Goal: Transaction & Acquisition: Obtain resource

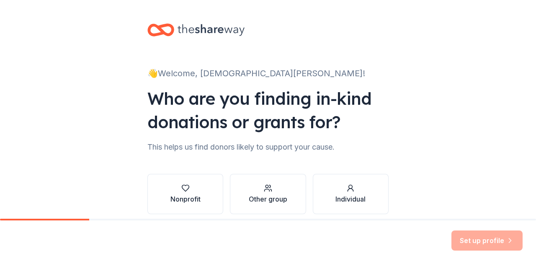
click at [421, 112] on div "👋 Welcome, [DEMOGRAPHIC_DATA] [PERSON_NAME]! Who are you finding in-kind donati…" at bounding box center [268, 127] width 536 height 254
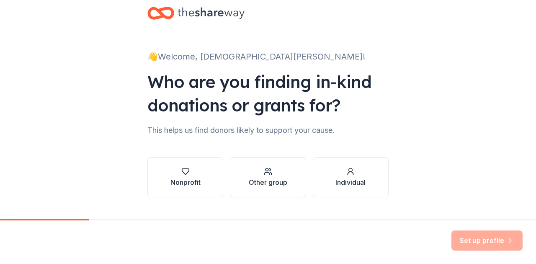
scroll to position [36, 0]
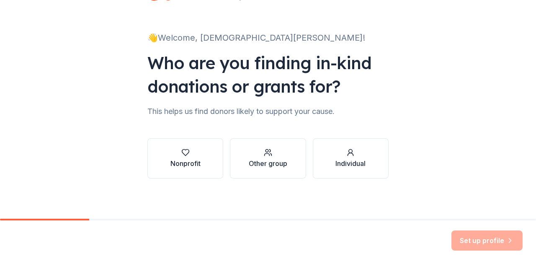
click at [185, 150] on icon "button" at bounding box center [185, 152] width 8 height 8
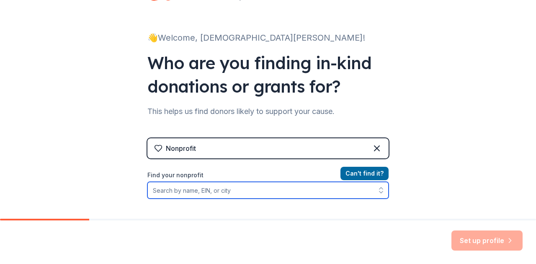
click at [230, 195] on input "Find your nonprofit" at bounding box center [267, 190] width 241 height 17
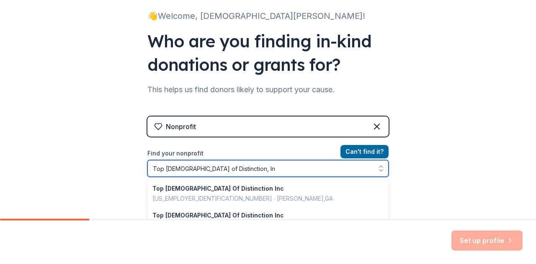
type input "Top [DEMOGRAPHIC_DATA] of Distinction, Inc"
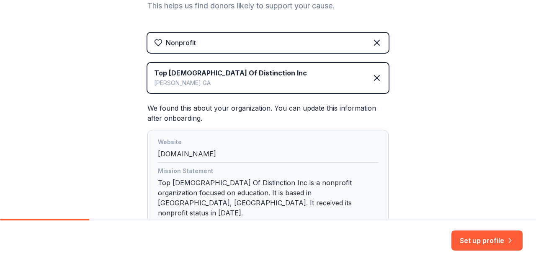
scroll to position [158, 0]
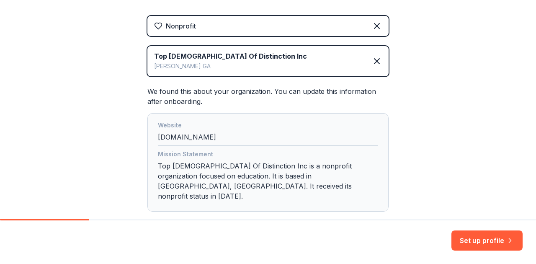
click at [377, 61] on icon at bounding box center [376, 61] width 5 height 5
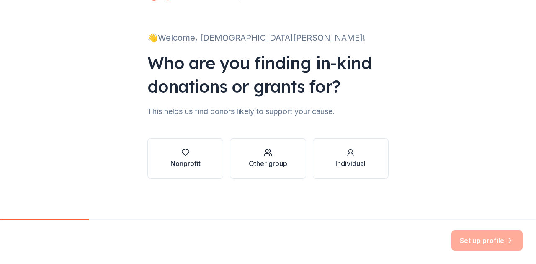
scroll to position [36, 0]
click at [181, 155] on icon "button" at bounding box center [185, 152] width 8 height 8
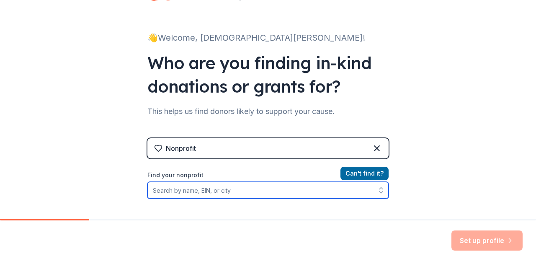
click at [194, 189] on input "Find your nonprofit" at bounding box center [267, 190] width 241 height 17
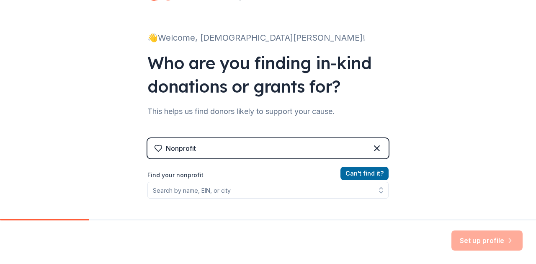
click at [486, 178] on div "👋 Welcome, [DEMOGRAPHIC_DATA] [PERSON_NAME]! Who are you finding in-kind donati…" at bounding box center [268, 143] width 536 height 358
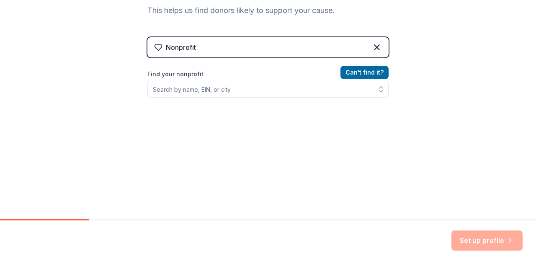
scroll to position [139, 0]
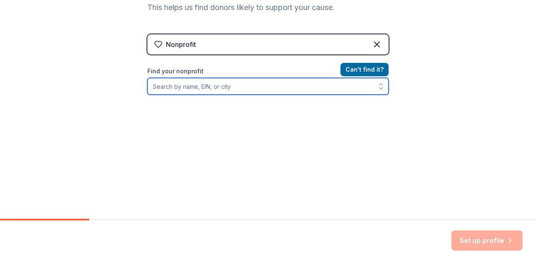
click at [184, 86] on input "Find your nonprofit" at bounding box center [267, 86] width 241 height 17
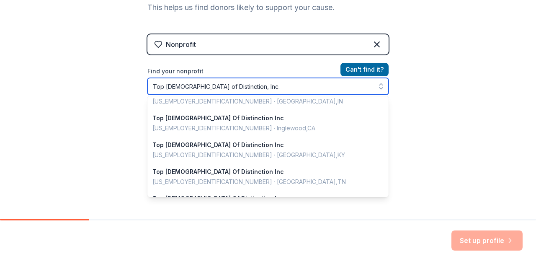
scroll to position [0, 0]
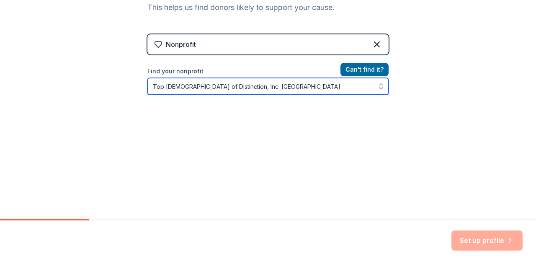
type input "Top [DEMOGRAPHIC_DATA] of Distinction, Inc. [GEOGRAPHIC_DATA]"
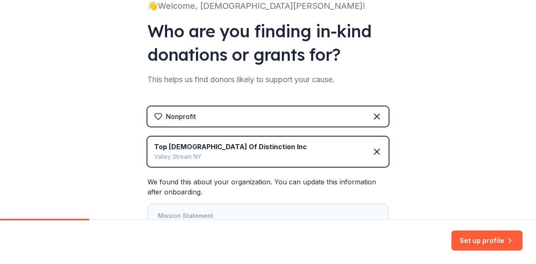
scroll to position [139, 0]
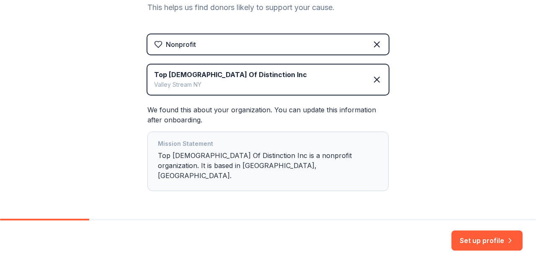
click at [481, 238] on button "Set up profile" at bounding box center [487, 240] width 71 height 20
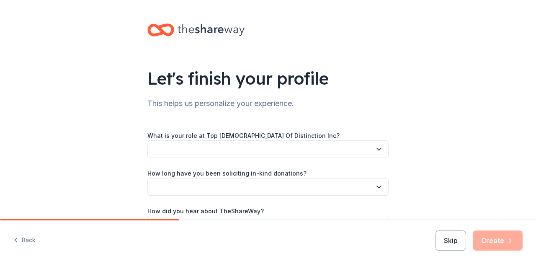
drag, startPoint x: 0, startPoint y: 0, endPoint x: 460, endPoint y: 101, distance: 471.2
click at [460, 101] on div "Let's finish your profile This helps us personalize your experience. What is yo…" at bounding box center [268, 137] width 536 height 274
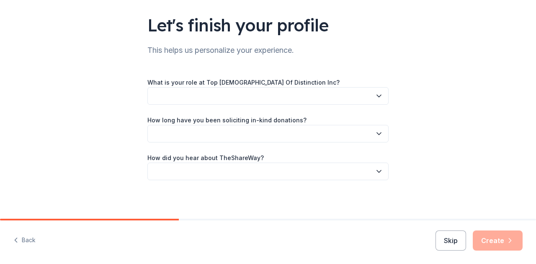
scroll to position [55, 0]
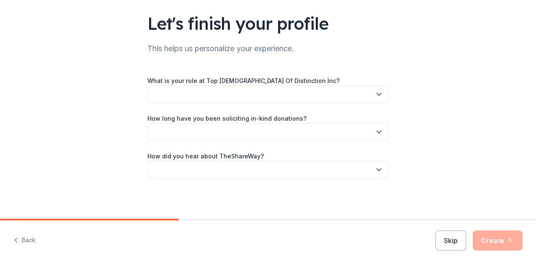
click at [380, 93] on icon "button" at bounding box center [379, 94] width 8 height 8
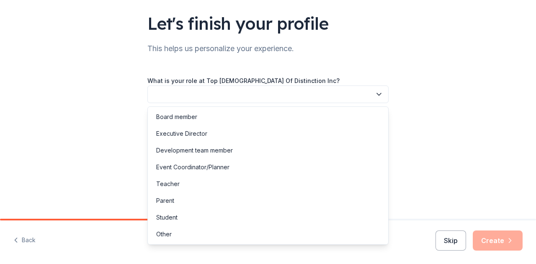
click at [166, 234] on div "Other" at bounding box center [163, 234] width 15 height 10
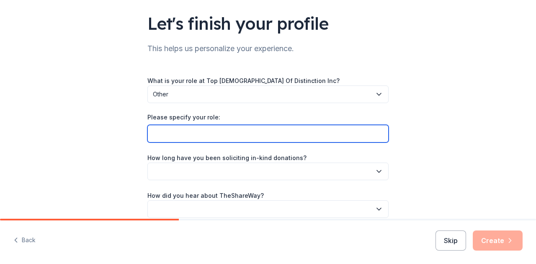
click at [292, 139] on input "Please specify your role:" at bounding box center [267, 134] width 241 height 18
type input "Director of Operations"
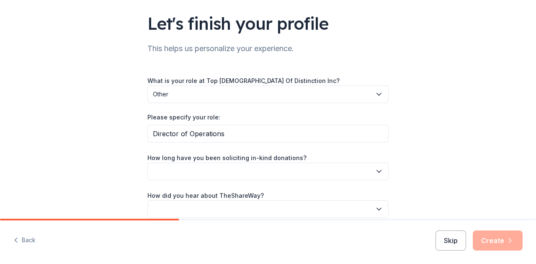
drag, startPoint x: 460, startPoint y: 101, endPoint x: 426, endPoint y: 156, distance: 65.3
click at [426, 156] on div "Let's finish your profile This helps us personalize your experience. What is yo…" at bounding box center [268, 101] width 536 height 313
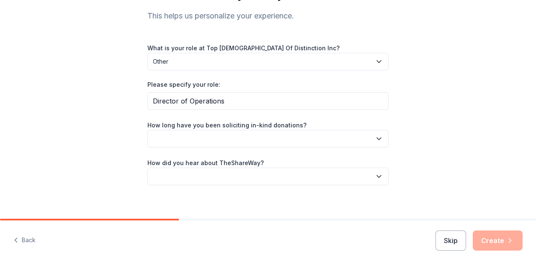
scroll to position [88, 0]
click at [379, 137] on icon "button" at bounding box center [379, 138] width 8 height 8
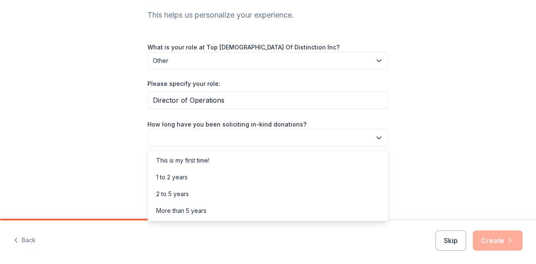
click at [193, 160] on div "This is my first time!" at bounding box center [182, 160] width 53 height 10
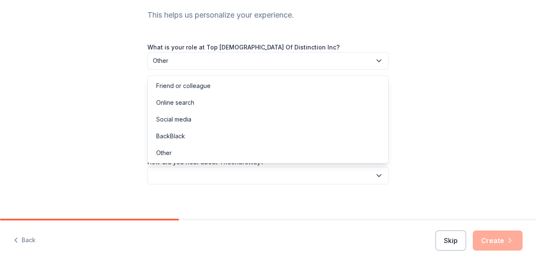
click at [378, 176] on icon "button" at bounding box center [379, 175] width 8 height 8
click at [168, 86] on div "Friend or colleague" at bounding box center [183, 86] width 54 height 10
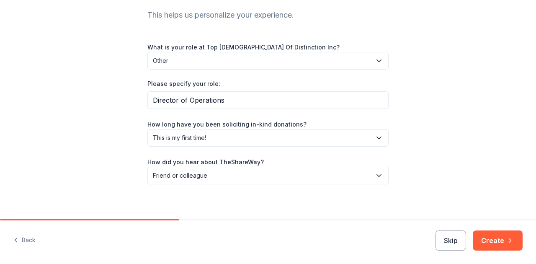
click at [442, 186] on div "Let's finish your profile This helps us personalize your experience. What is yo…" at bounding box center [268, 68] width 536 height 313
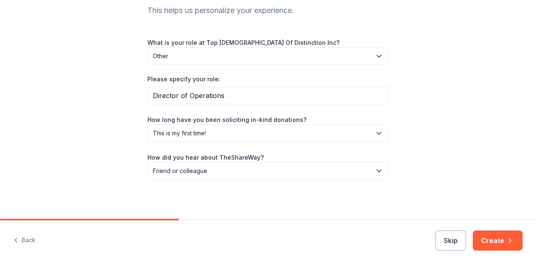
scroll to position [94, 0]
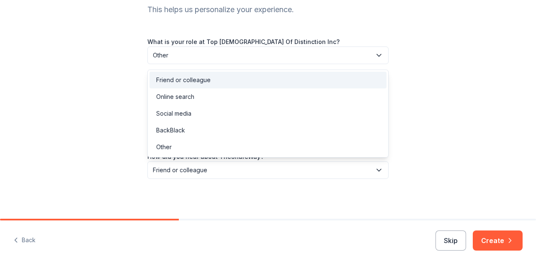
click at [379, 169] on icon "button" at bounding box center [379, 170] width 8 height 8
click at [179, 113] on div "Social media" at bounding box center [173, 113] width 35 height 10
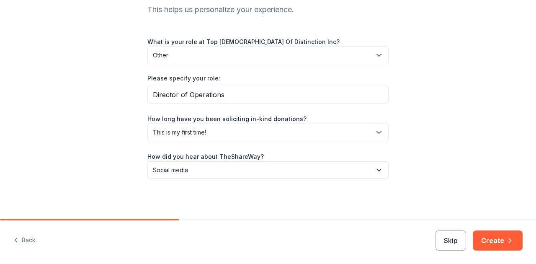
click at [501, 242] on button "Create" at bounding box center [498, 240] width 50 height 20
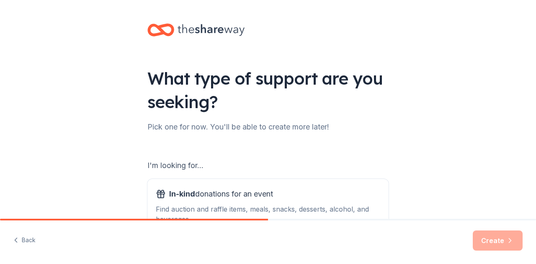
click at [449, 170] on div "What type of support are you seeking? Pick one for now. You'll be able to creat…" at bounding box center [268, 169] width 536 height 338
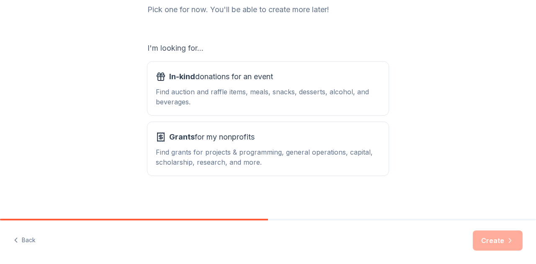
scroll to position [119, 0]
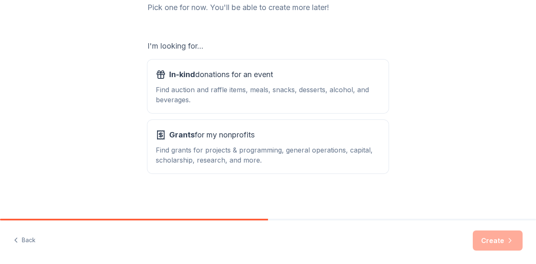
click at [280, 137] on div "Grants for my nonprofits" at bounding box center [268, 134] width 225 height 13
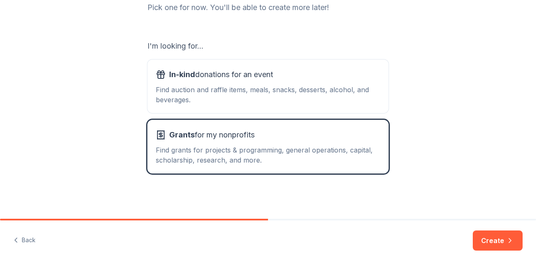
click at [495, 240] on button "Create" at bounding box center [498, 240] width 50 height 20
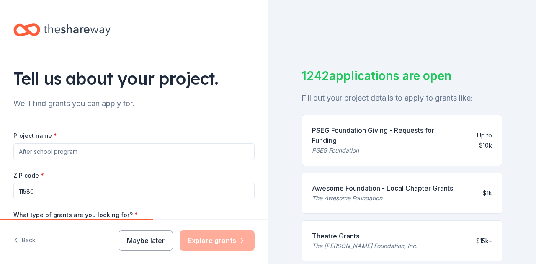
click at [205, 112] on div "Tell us about your project. We'll find grants you can apply for. Project name *…" at bounding box center [134, 200] width 268 height 400
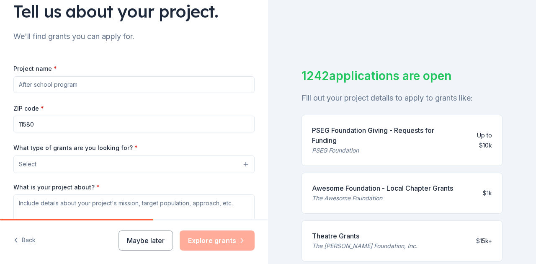
scroll to position [84, 0]
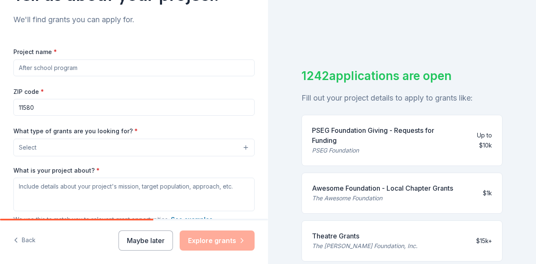
click at [247, 147] on button "Select" at bounding box center [133, 148] width 241 height 18
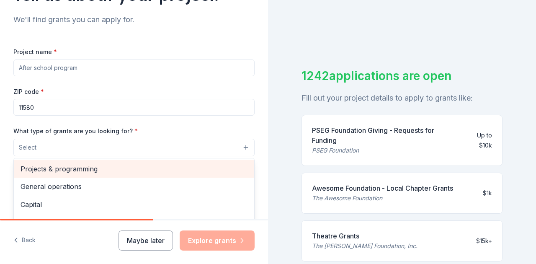
click at [85, 169] on span "Projects & programming" at bounding box center [134, 168] width 227 height 11
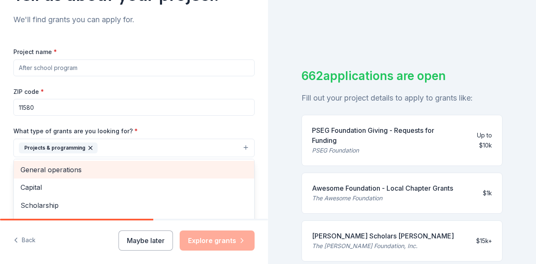
click at [88, 69] on div "Project name * ZIP code * 11580 What type of grants are you looking for? * Proj…" at bounding box center [133, 161] width 241 height 231
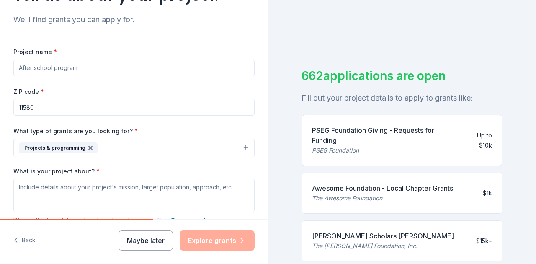
click at [83, 67] on input "Project name *" at bounding box center [133, 67] width 241 height 17
click at [276, 111] on div "662 applications are open Fill out your project details to apply to grants like…" at bounding box center [402, 132] width 268 height 264
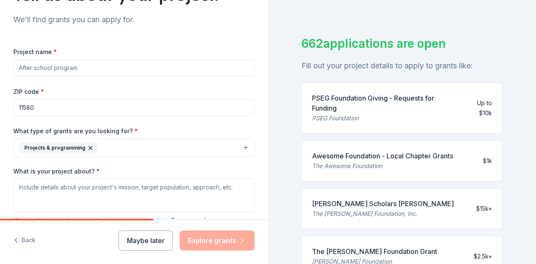
scroll to position [34, 0]
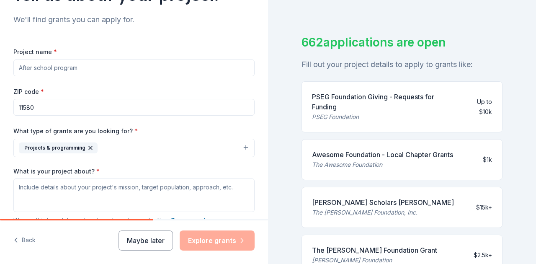
click at [257, 84] on div "Tell us about your project. We'll find grants you can apply for. Project name *…" at bounding box center [134, 116] width 268 height 401
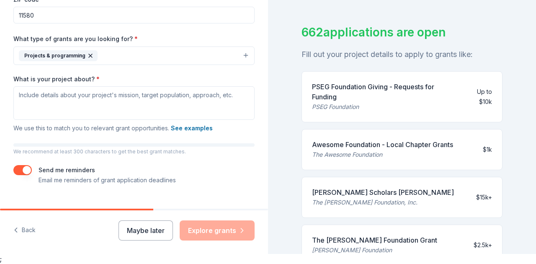
scroll to position [149, 0]
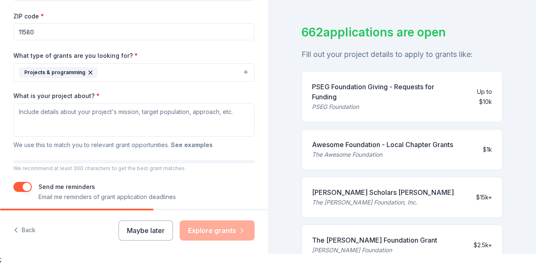
click at [189, 145] on button "See examples" at bounding box center [192, 145] width 42 height 10
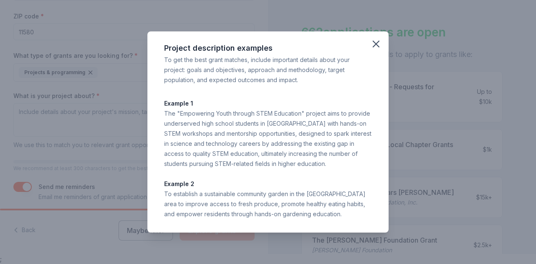
click at [366, 176] on div "Example 1 The "Empowering Youth through STEM Education" project aims to provide…" at bounding box center [268, 158] width 208 height 121
click at [378, 43] on icon "button" at bounding box center [376, 44] width 12 height 12
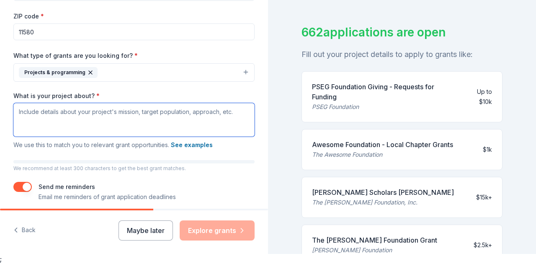
click at [28, 116] on textarea "What is your project about? *" at bounding box center [133, 120] width 241 height 34
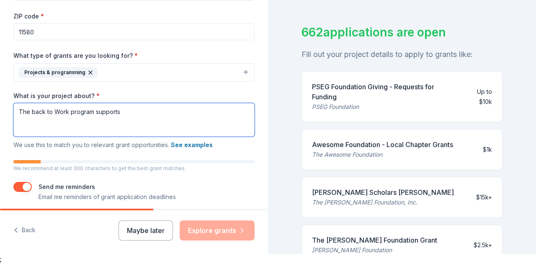
click at [22, 111] on textarea "The back to Work program supports" at bounding box center [133, 120] width 241 height 34
drag, startPoint x: 104, startPoint y: 111, endPoint x: 82, endPoint y: 110, distance: 21.8
click at [82, 110] on textarea "Entering and returning he back to Work program supports" at bounding box center [133, 120] width 241 height 34
click at [166, 112] on textarea "Entering and returning to Work program supports" at bounding box center [133, 120] width 241 height 34
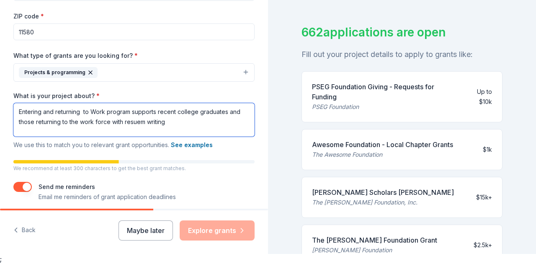
click at [140, 122] on textarea "Entering and returning to Work program supports recent college graduates and th…" at bounding box center [133, 120] width 241 height 34
drag, startPoint x: 144, startPoint y: 123, endPoint x: 137, endPoint y: 123, distance: 7.1
click at [137, 123] on textarea "Entering and returning to Work program supports recent college graduates and th…" at bounding box center [133, 120] width 241 height 34
click at [168, 121] on textarea "Entering and returning to Work program supports recent college graduates and th…" at bounding box center [133, 120] width 241 height 34
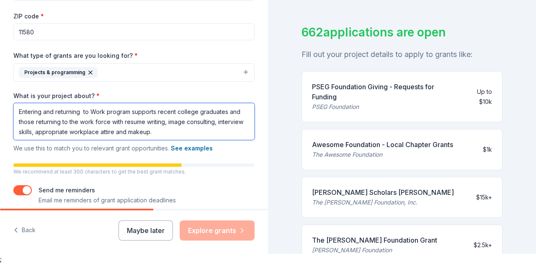
type textarea "Entering and returning to Work program supports recent college graduates and th…"
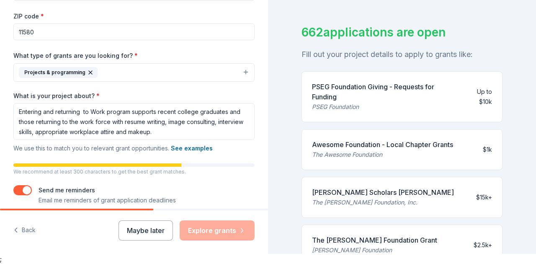
click at [261, 156] on div "Tell us about your project. We'll find grants you can apply for. Project name *…" at bounding box center [134, 43] width 268 height 405
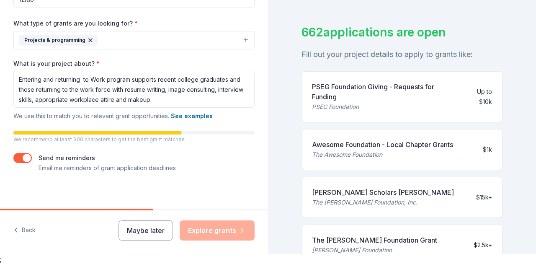
scroll to position [186, 0]
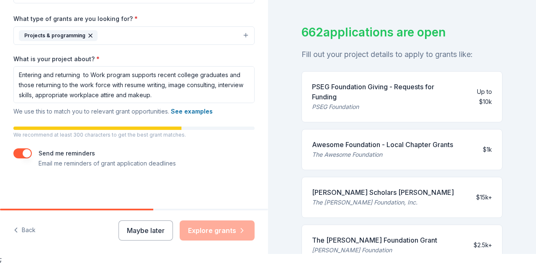
click at [231, 167] on div "Send me reminders Email me reminders of grant application deadlines" at bounding box center [133, 158] width 241 height 20
click at [226, 159] on div "Send me reminders Email me reminders of grant application deadlines" at bounding box center [133, 158] width 241 height 20
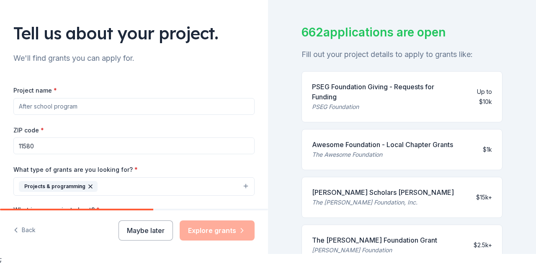
scroll to position [52, 0]
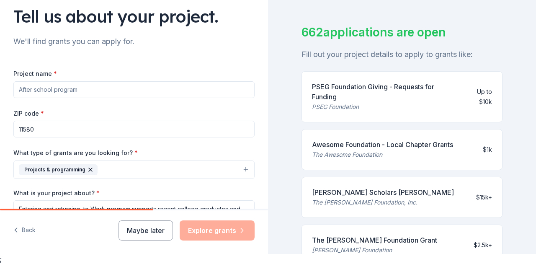
click at [30, 88] on input "Project name *" at bounding box center [133, 89] width 241 height 17
drag, startPoint x: 91, startPoint y: 89, endPoint x: 26, endPoint y: 89, distance: 65.3
click at [26, 88] on input "Project name *" at bounding box center [133, 89] width 241 height 17
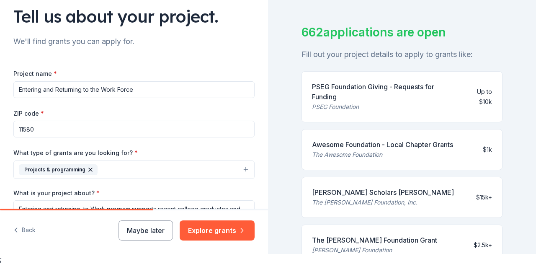
type input "Entering and Returning to the Work Force"
click at [263, 119] on div "Tell us about your project. We'll find grants you can apply for. Project name *…" at bounding box center [134, 140] width 268 height 405
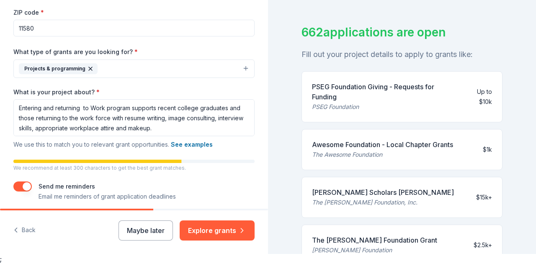
scroll to position [186, 0]
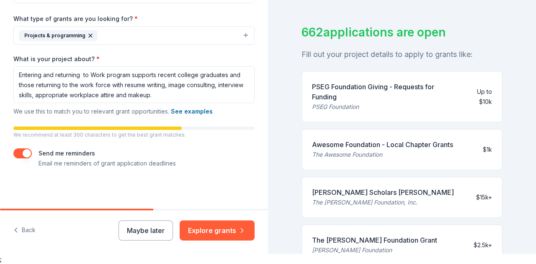
click at [516, 100] on div "662 applications are open Fill out your project details to apply to grants like…" at bounding box center [402, 122] width 268 height 264
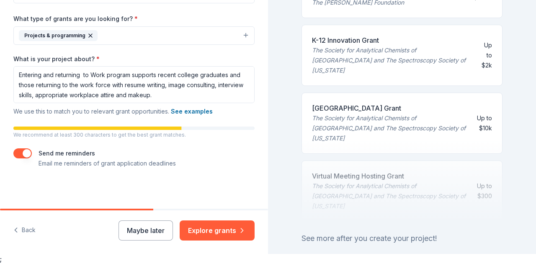
scroll to position [449, 0]
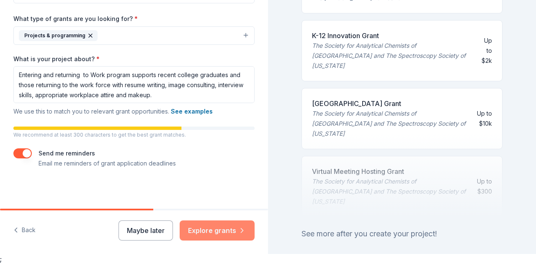
click at [211, 226] on button "Explore grants" at bounding box center [217, 230] width 75 height 20
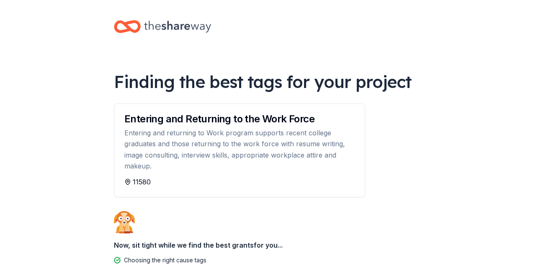
click at [424, 122] on div "Finding the best tags for your project Entering and Returning to the Work Force…" at bounding box center [268, 173] width 335 height 347
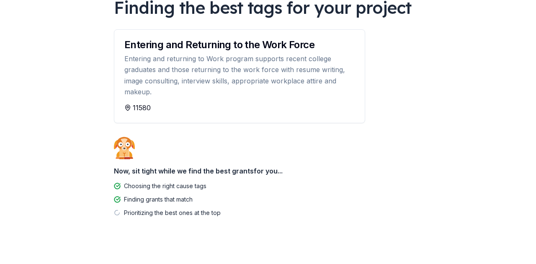
scroll to position [83, 0]
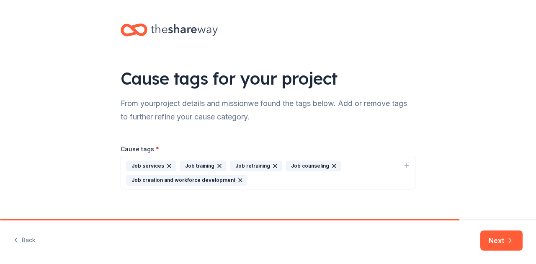
click at [303, 163] on div "Job counseling" at bounding box center [314, 165] width 56 height 11
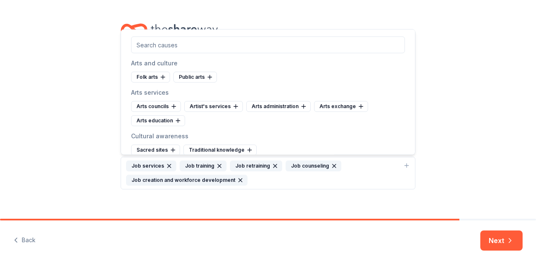
click at [301, 165] on div "Job counseling" at bounding box center [314, 165] width 56 height 11
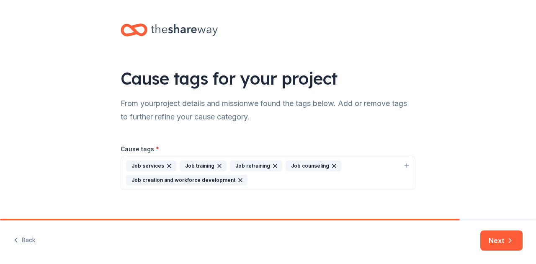
click at [301, 165] on div "Job counseling" at bounding box center [314, 165] width 56 height 11
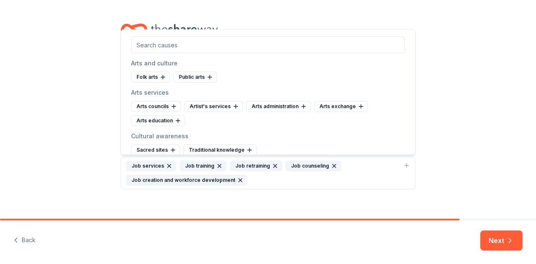
click at [489, 84] on div "Cause tags for your project From your project details and mission we found the …" at bounding box center [268, 115] width 536 height 230
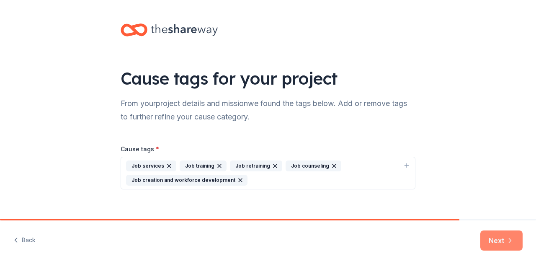
click at [499, 242] on button "Next" at bounding box center [501, 240] width 42 height 20
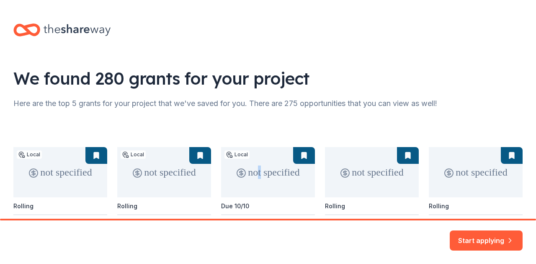
click at [257, 176] on div "not specified Local Rolling Citizens Philanthropic Foundation Grant Citizens Ph…" at bounding box center [267, 209] width 509 height 125
click at [467, 237] on button "Start applying" at bounding box center [486, 235] width 73 height 20
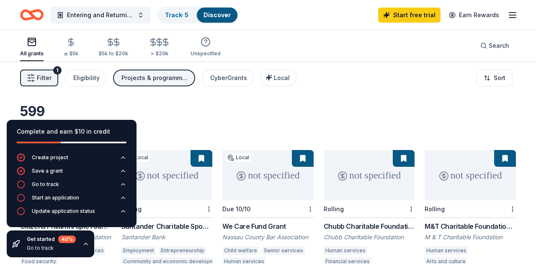
click at [324, 103] on div "599 results in [GEOGRAPHIC_DATA], [GEOGRAPHIC_DATA]" at bounding box center [268, 121] width 496 height 37
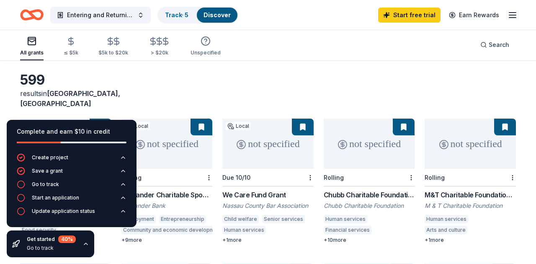
scroll to position [34, 0]
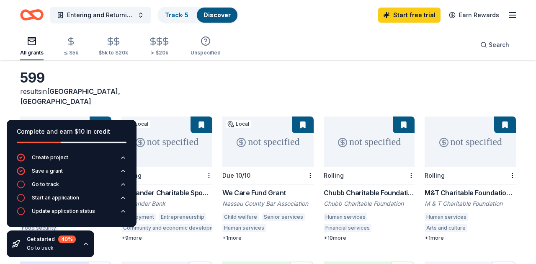
click at [225, 74] on div "599 results in [GEOGRAPHIC_DATA], [GEOGRAPHIC_DATA]" at bounding box center [268, 88] width 496 height 37
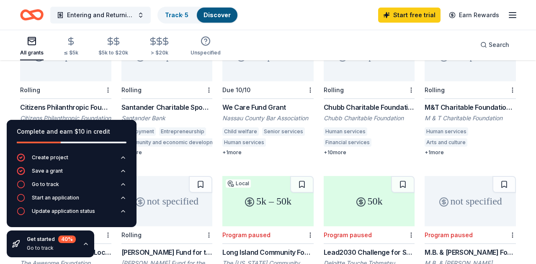
scroll to position [117, 0]
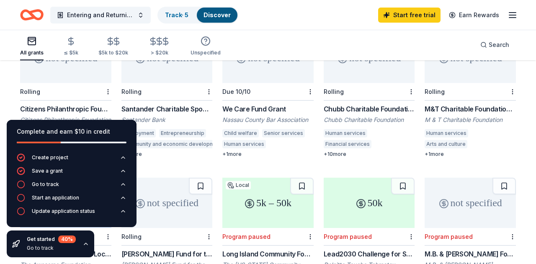
click at [209, 155] on div "not specified Local Rolling Citizens Philanthropic Foundation Grant Citizens Ph…" at bounding box center [268, 168] width 496 height 270
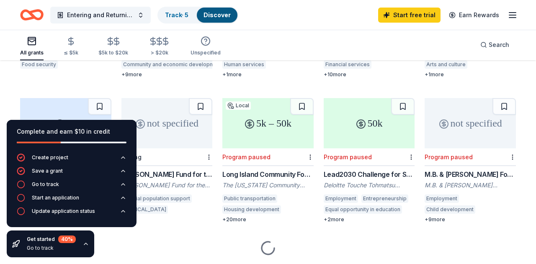
scroll to position [201, 0]
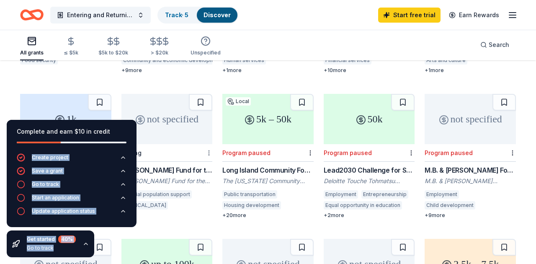
drag, startPoint x: 111, startPoint y: 127, endPoint x: 209, endPoint y: 142, distance: 99.2
click at [147, 71] on div "not specified Local Rolling Citizens Philanthropic Foundation Grant Citizens Ph…" at bounding box center [268, 229] width 496 height 560
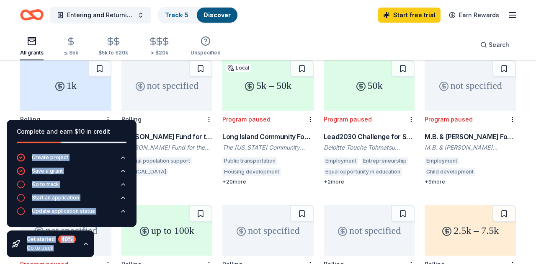
scroll to position [218, 0]
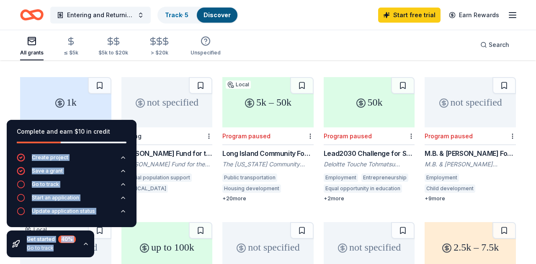
click at [55, 98] on icon at bounding box center [60, 103] width 10 height 10
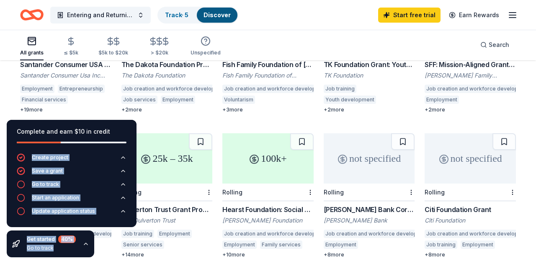
scroll to position [452, 0]
click at [460, 160] on div "not specified" at bounding box center [470, 157] width 91 height 50
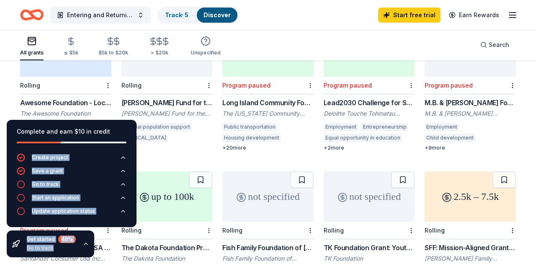
scroll to position [268, 0]
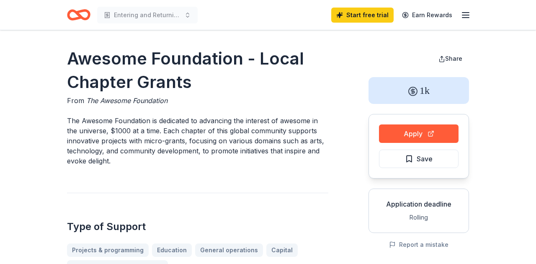
click at [416, 132] on button "Apply" at bounding box center [419, 133] width 80 height 18
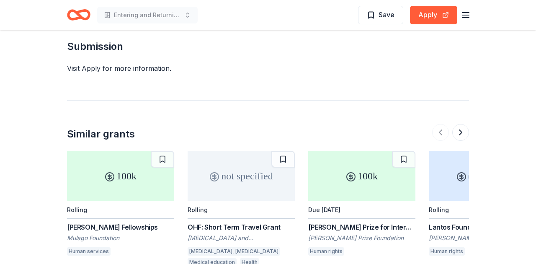
scroll to position [938, 0]
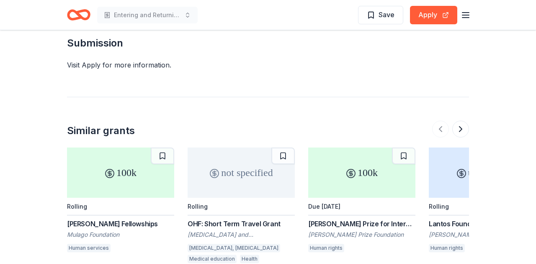
click at [78, 147] on div "100k" at bounding box center [120, 172] width 107 height 50
click at [457, 121] on button at bounding box center [460, 129] width 17 height 17
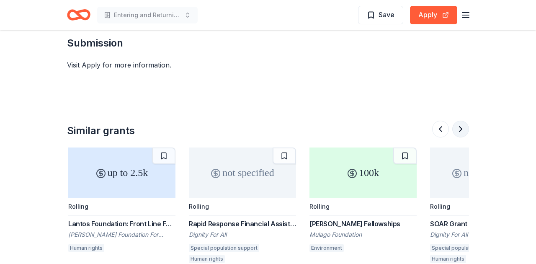
scroll to position [0, 362]
click at [457, 121] on button at bounding box center [460, 129] width 17 height 17
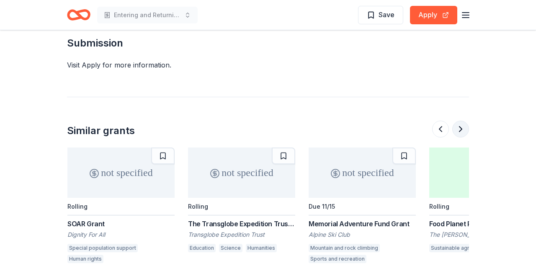
scroll to position [0, 724]
click at [457, 121] on button at bounding box center [460, 129] width 17 height 17
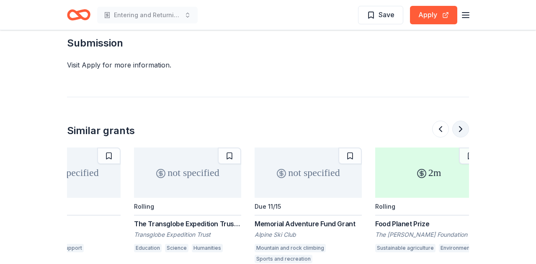
scroll to position [0, 791]
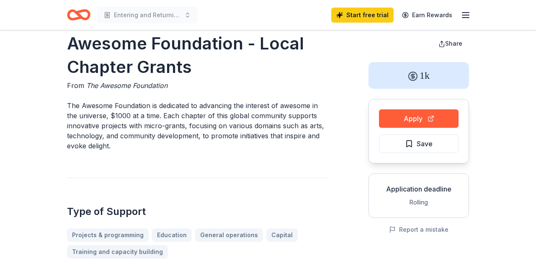
scroll to position [0, 0]
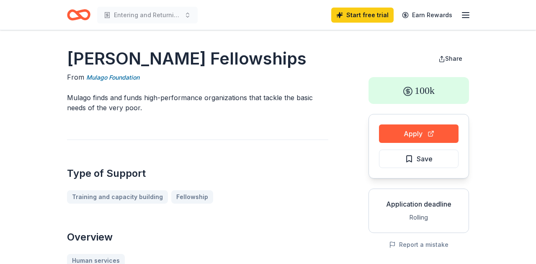
click at [264, 149] on div "Type of Support Training and capacity building Fellowship" at bounding box center [197, 171] width 261 height 64
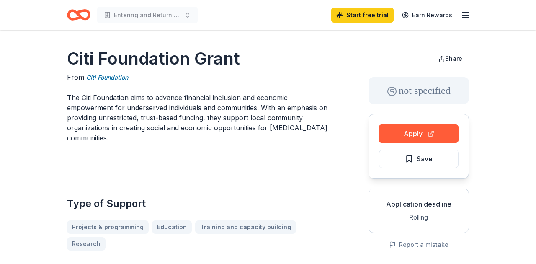
click at [205, 170] on div "Type of Support Projects & programming Education Training and capacity building…" at bounding box center [197, 210] width 261 height 81
click at [409, 133] on button "Apply" at bounding box center [419, 133] width 80 height 18
click at [417, 134] on button "Apply" at bounding box center [419, 133] width 80 height 18
